Goal: Task Accomplishment & Management: Manage account settings

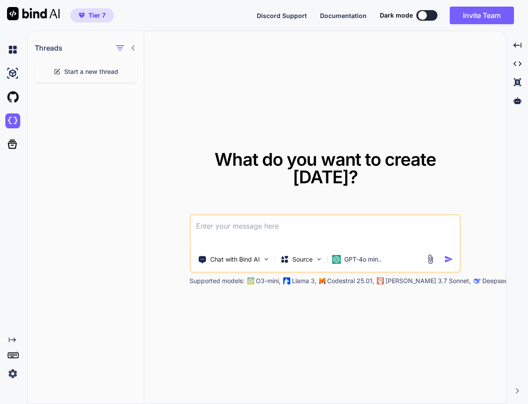
click at [13, 376] on img at bounding box center [12, 373] width 15 height 15
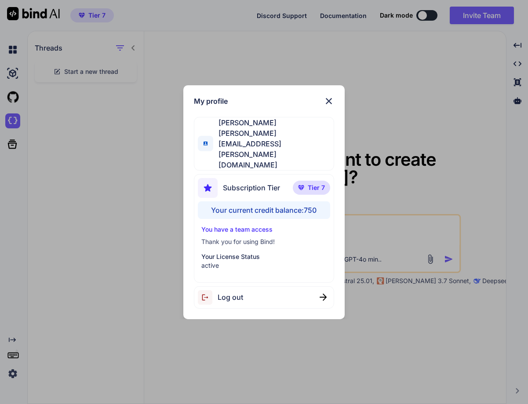
click at [249, 286] on div "Log out" at bounding box center [264, 297] width 140 height 22
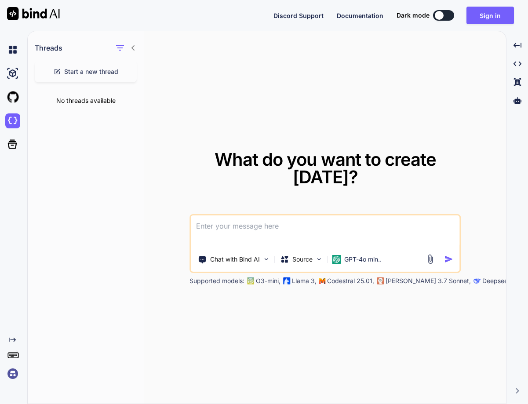
click at [13, 372] on img at bounding box center [12, 373] width 15 height 15
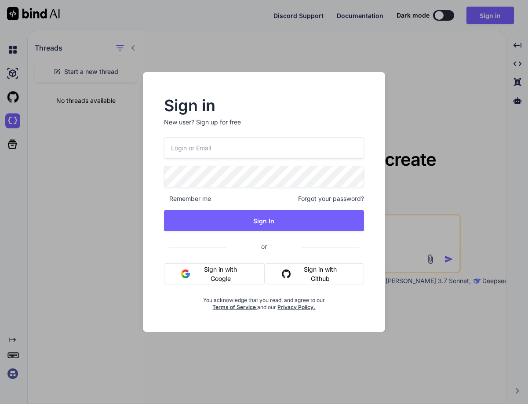
click at [200, 148] on input "email" at bounding box center [264, 148] width 200 height 22
paste input "[EMAIL_ADDRESS][DOMAIN_NAME]"
type input "[EMAIL_ADDRESS][DOMAIN_NAME]"
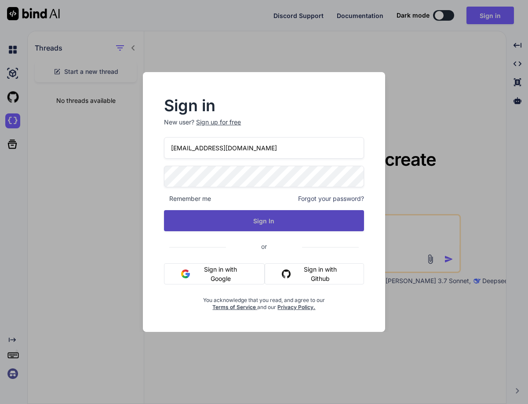
click at [279, 225] on button "Sign In" at bounding box center [264, 220] width 200 height 21
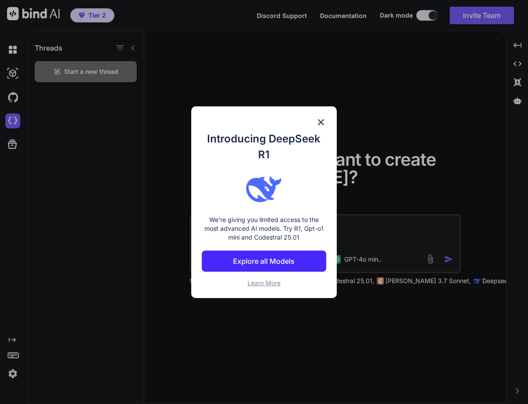
click at [319, 122] on img at bounding box center [321, 122] width 11 height 11
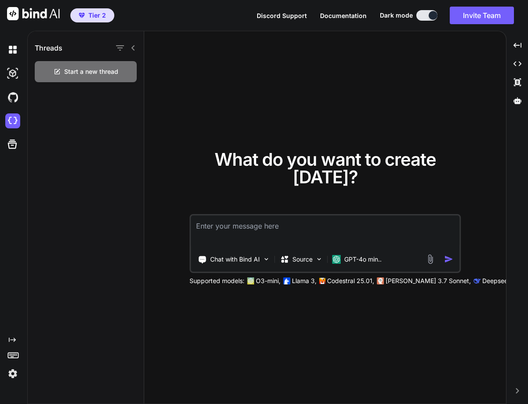
click at [10, 373] on img at bounding box center [12, 373] width 15 height 15
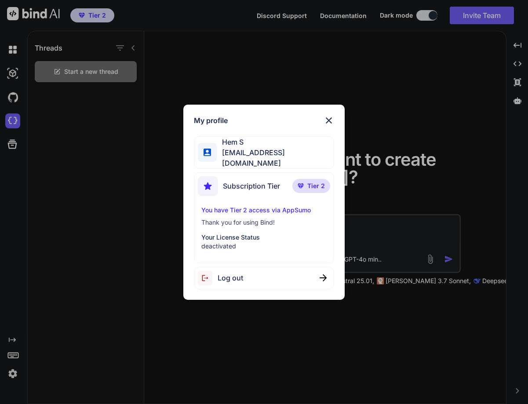
click at [237, 277] on span "Log out" at bounding box center [230, 277] width 25 height 11
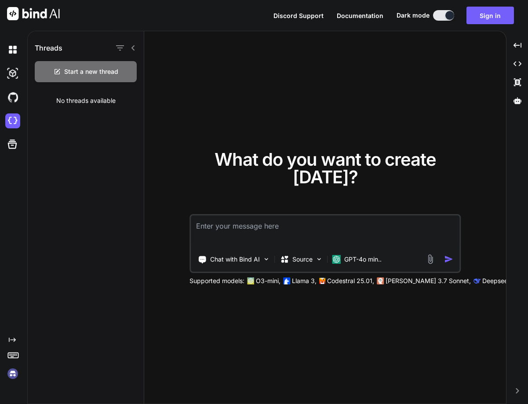
click at [12, 372] on img at bounding box center [12, 373] width 15 height 15
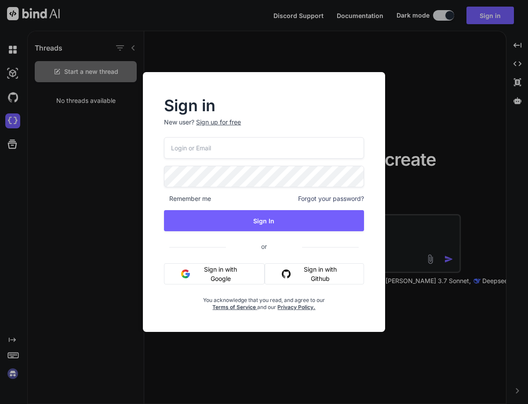
click at [185, 149] on input "email" at bounding box center [264, 148] width 200 height 22
paste input "[EMAIL_ADDRESS][DOMAIN_NAME]"
type input "[EMAIL_ADDRESS][DOMAIN_NAME]"
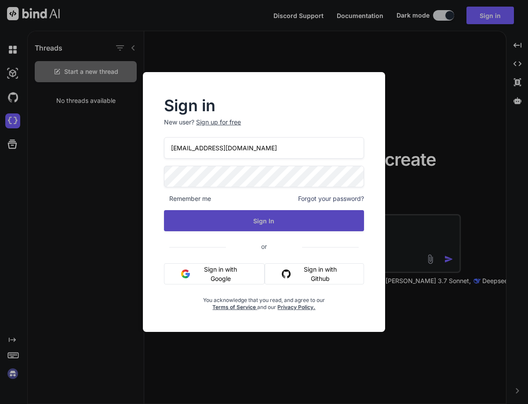
click at [258, 221] on button "Sign In" at bounding box center [264, 220] width 200 height 21
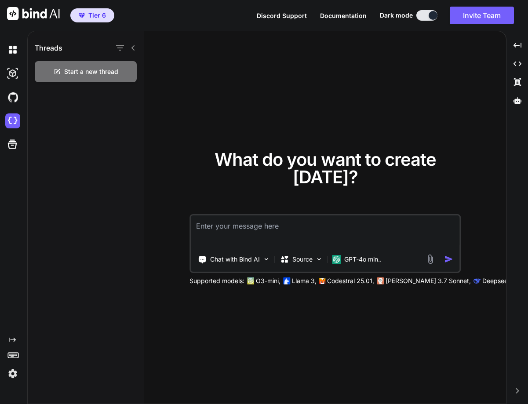
click at [11, 374] on img at bounding box center [12, 373] width 15 height 15
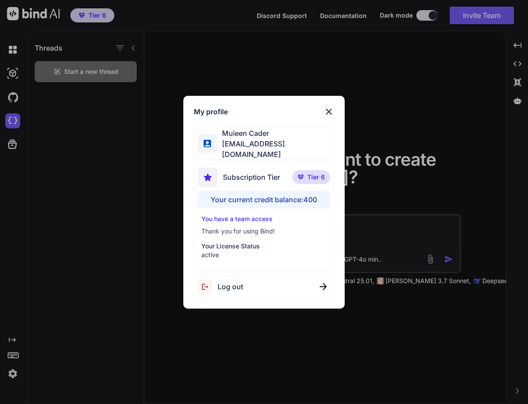
click at [243, 283] on span "Log out" at bounding box center [230, 286] width 25 height 11
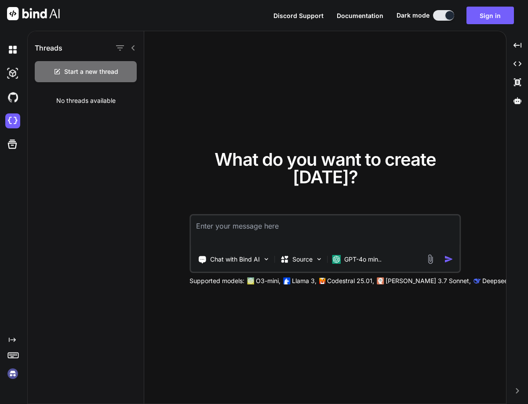
click at [3, 369] on div "Created with Pixso." at bounding box center [12, 358] width 24 height 45
click at [16, 374] on img at bounding box center [12, 373] width 15 height 15
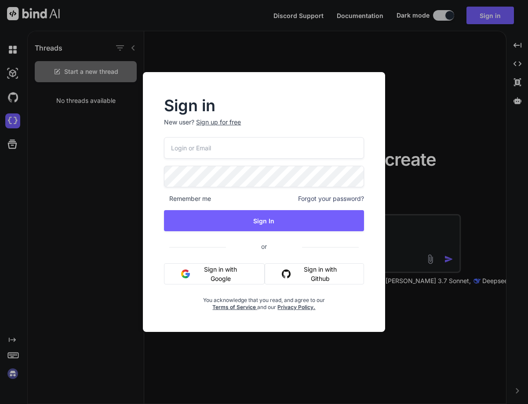
click at [220, 153] on input "email" at bounding box center [264, 148] width 200 height 22
paste input "[EMAIL_ADDRESS][DOMAIN_NAME]"
type input "[EMAIL_ADDRESS][DOMAIN_NAME]"
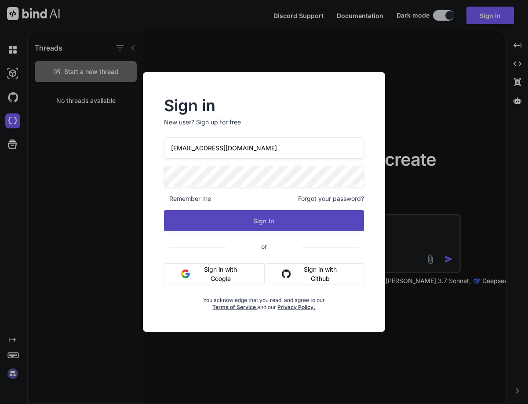
click at [262, 225] on button "Sign In" at bounding box center [264, 220] width 200 height 21
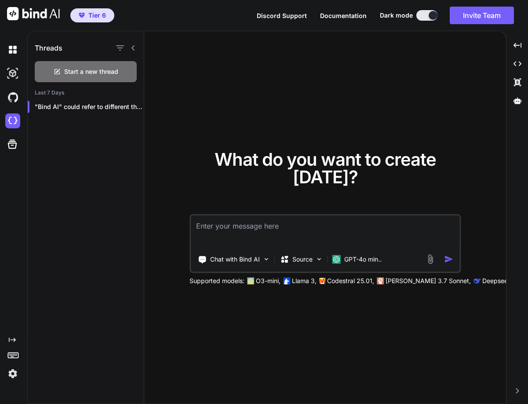
click at [13, 371] on img at bounding box center [12, 373] width 15 height 15
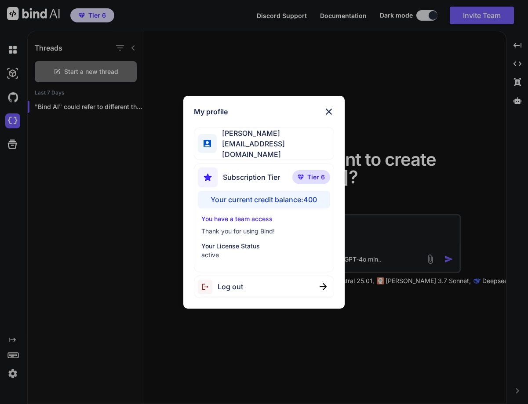
click at [264, 281] on div "Log out" at bounding box center [264, 287] width 140 height 22
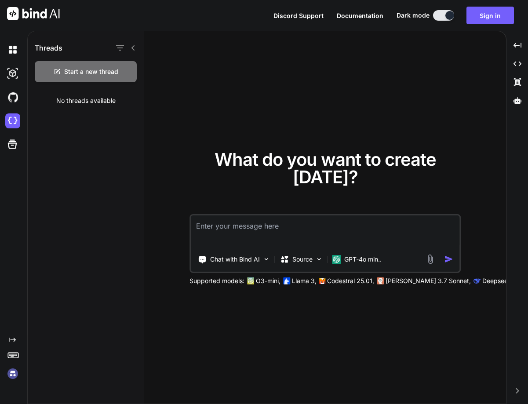
click at [10, 370] on img at bounding box center [12, 373] width 15 height 15
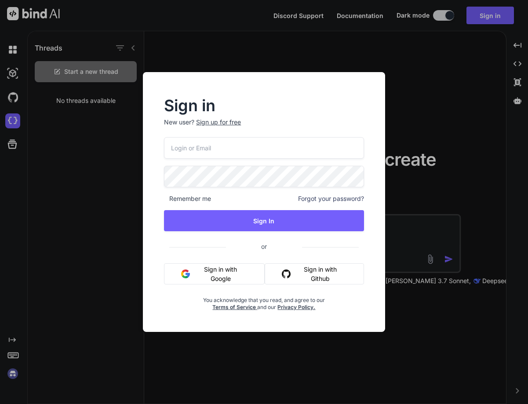
click at [250, 145] on input "email" at bounding box center [264, 148] width 200 height 22
paste input "miyanohara@nbi.academy"
type input "miyanohara@nbi.academy"
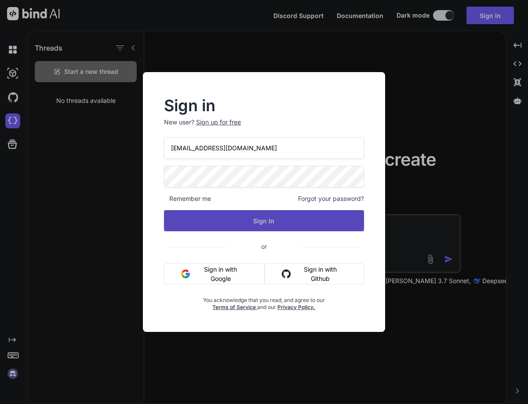
click at [267, 218] on button "Sign In" at bounding box center [264, 220] width 200 height 21
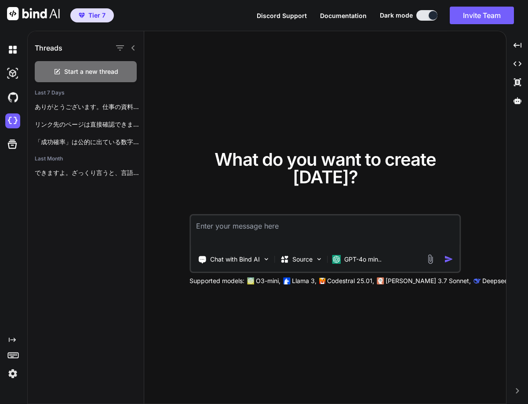
click at [15, 376] on img at bounding box center [12, 373] width 15 height 15
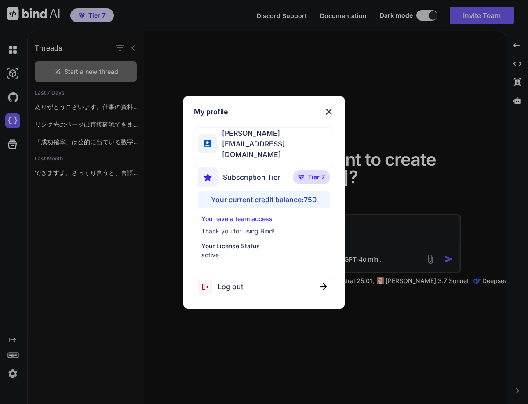
click at [150, 223] on div "My profile Seiichi Miyanohara miyanohara@nbi.academy Subscription Tier Tier 7 Y…" at bounding box center [264, 202] width 528 height 404
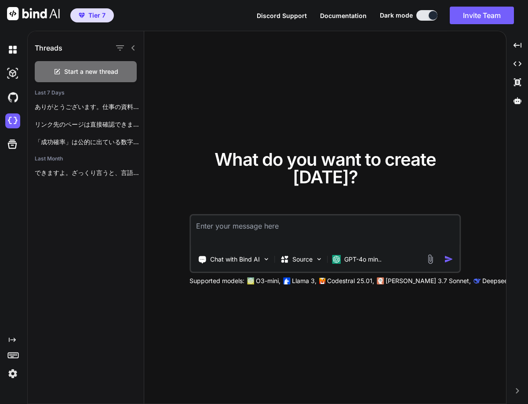
click at [7, 378] on img at bounding box center [12, 373] width 15 height 15
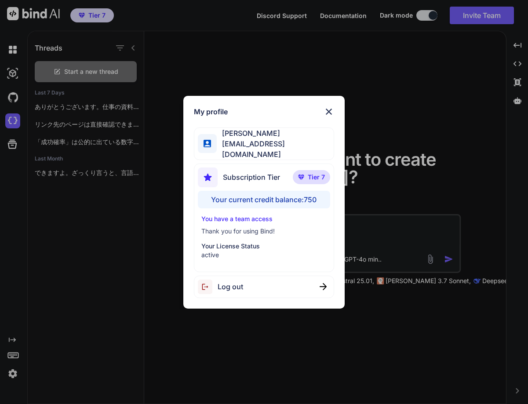
click at [251, 285] on div "Log out" at bounding box center [264, 287] width 140 height 22
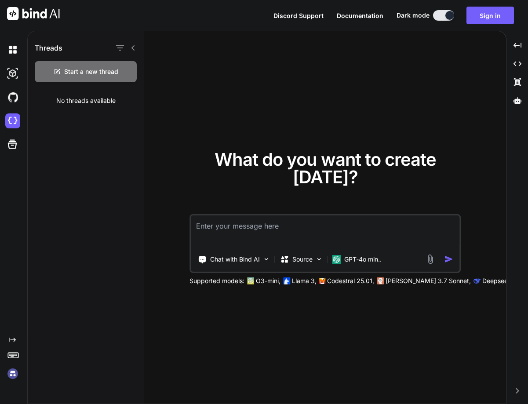
click at [86, 264] on div "Threads Start a new thread No threads available" at bounding box center [86, 217] width 116 height 373
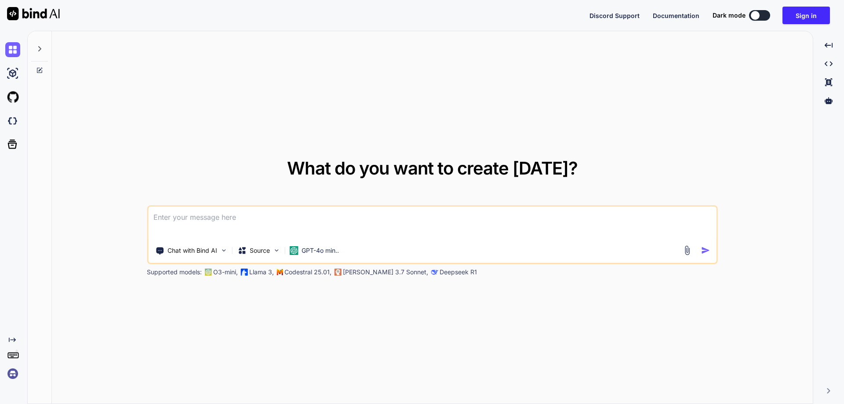
click at [221, 335] on div "What do you want to create [DATE]? Chat with Bind AI Source GPT-4o min.. Suppor…" at bounding box center [432, 217] width 761 height 373
